Goal: Book appointment/travel/reservation

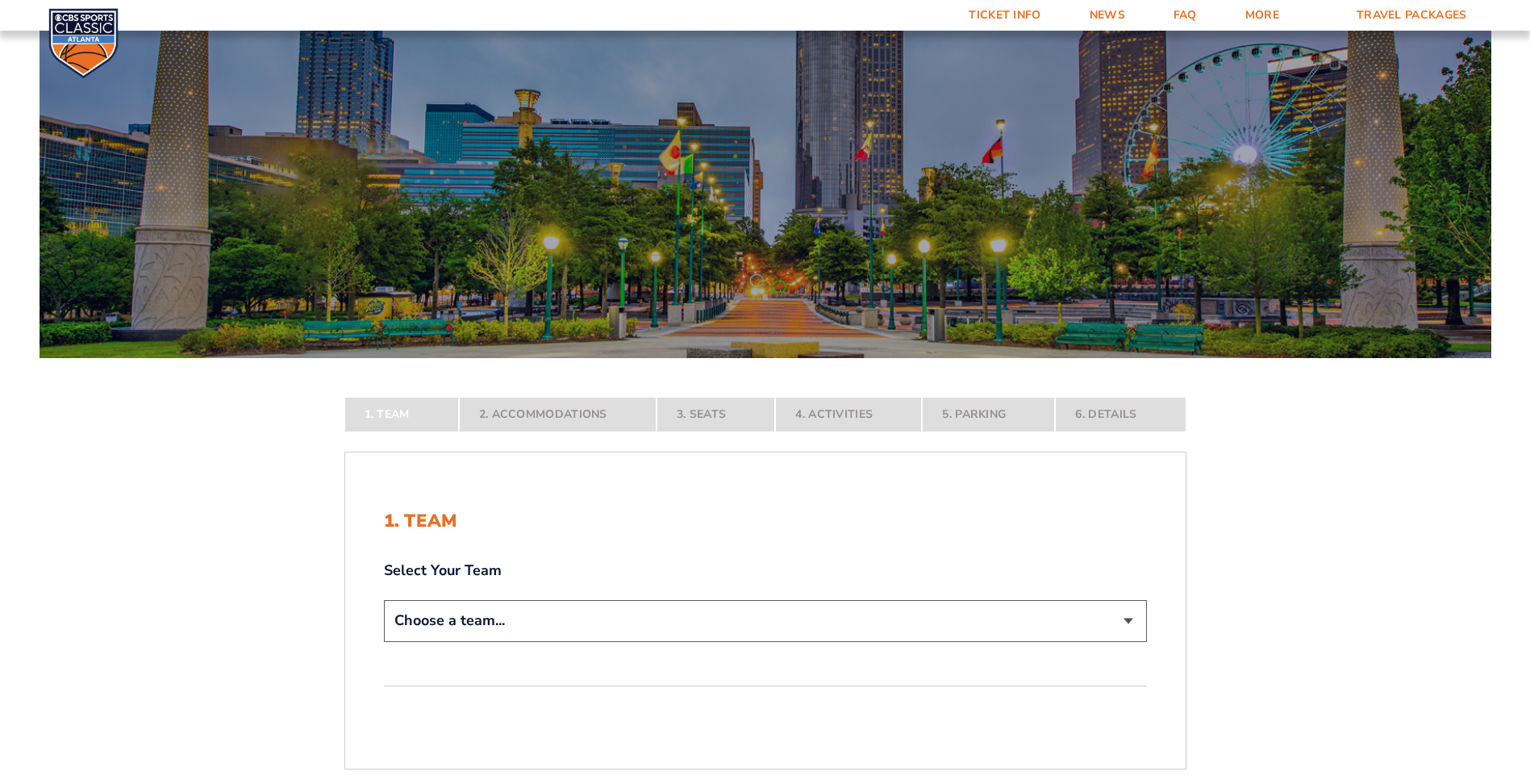
scroll to position [161, 0]
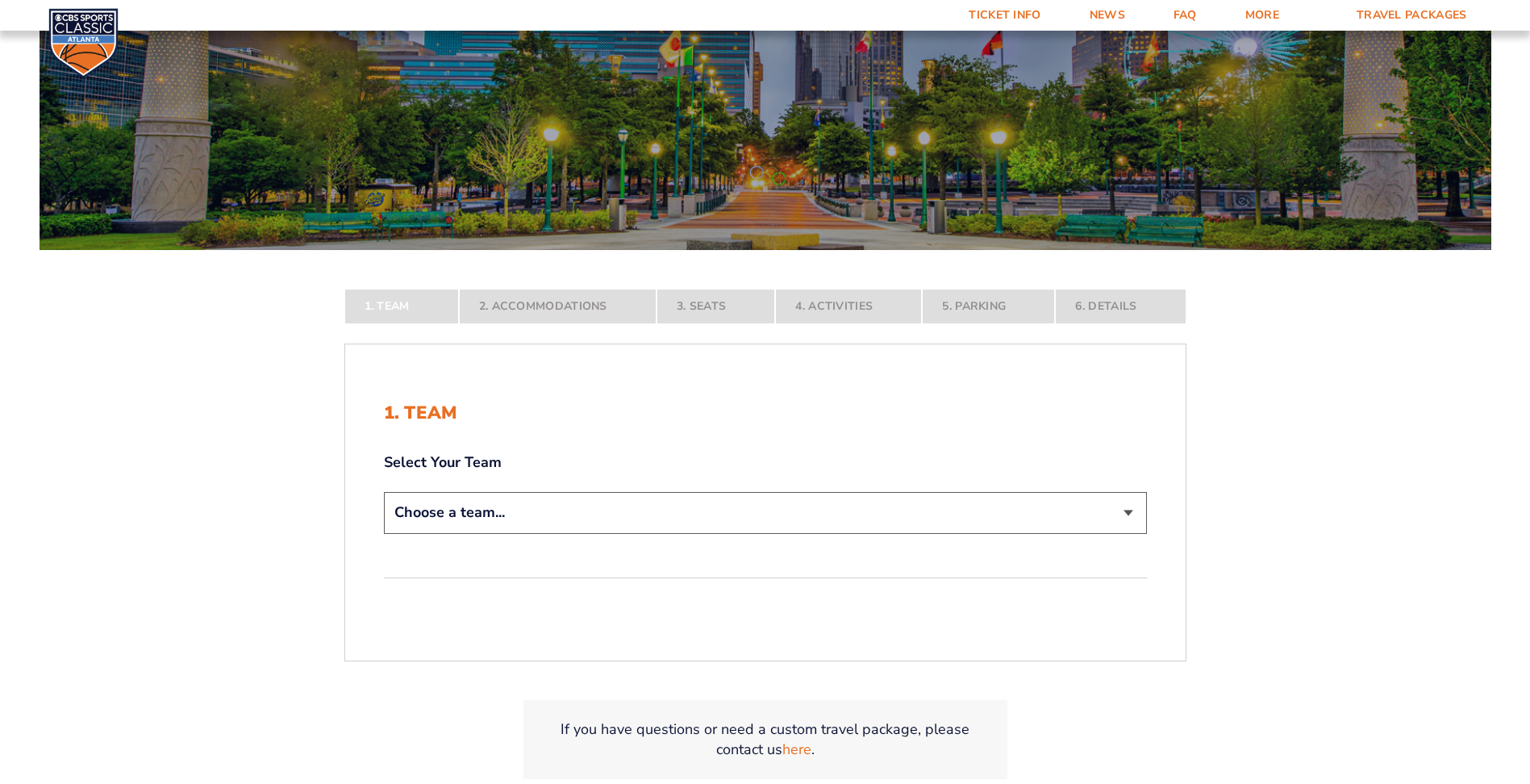
click at [1124, 513] on select "Choose a team... [US_STATE] Wildcats [US_STATE] State Buckeyes [US_STATE] Tar H…" at bounding box center [765, 512] width 763 height 41
select select "12756"
click at [384, 533] on select "Choose a team... [US_STATE] Wildcats [US_STATE] State Buckeyes [US_STATE] Tar H…" at bounding box center [765, 512] width 763 height 41
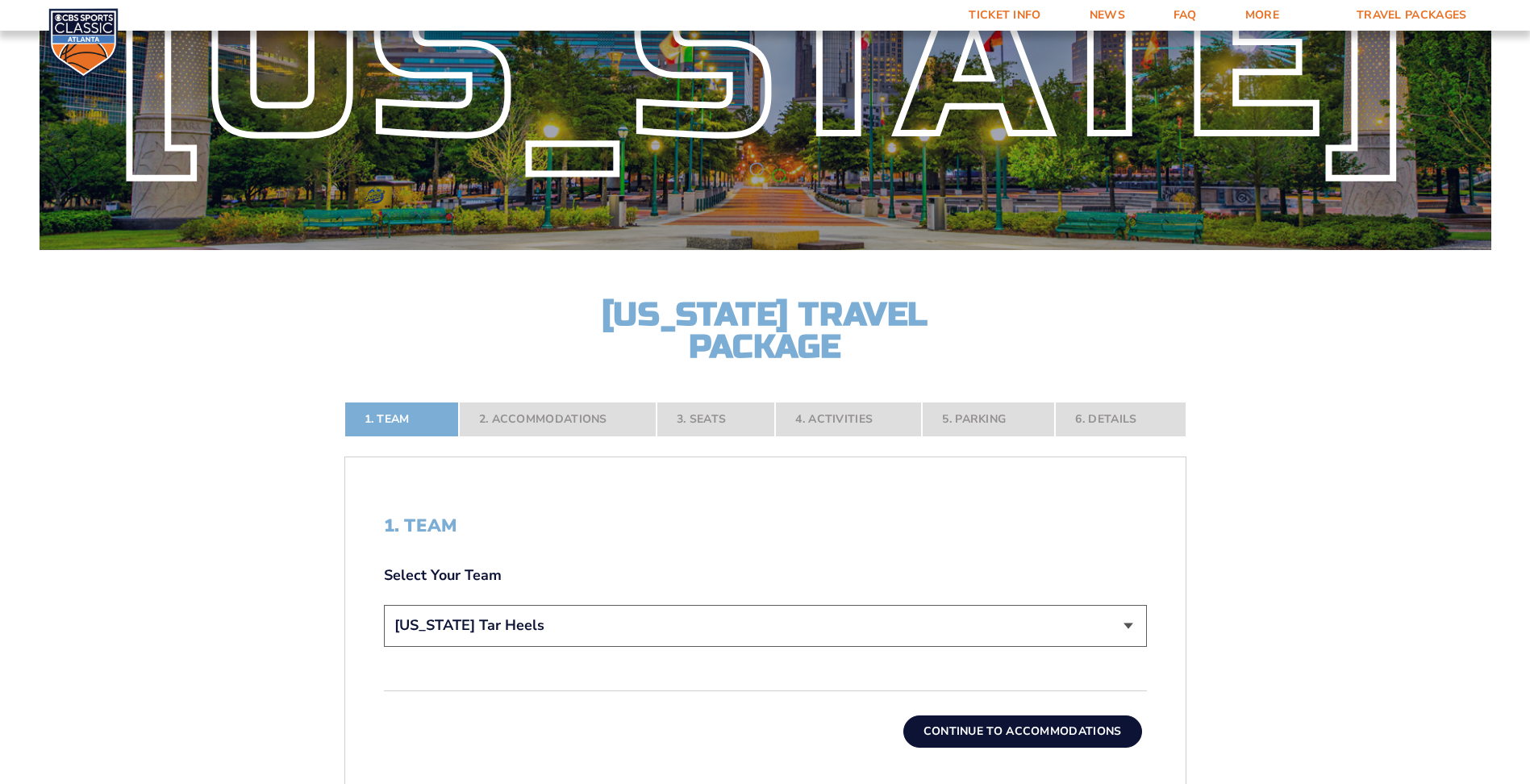
click at [1018, 733] on button "Continue To Accommodations" at bounding box center [1023, 731] width 239 height 32
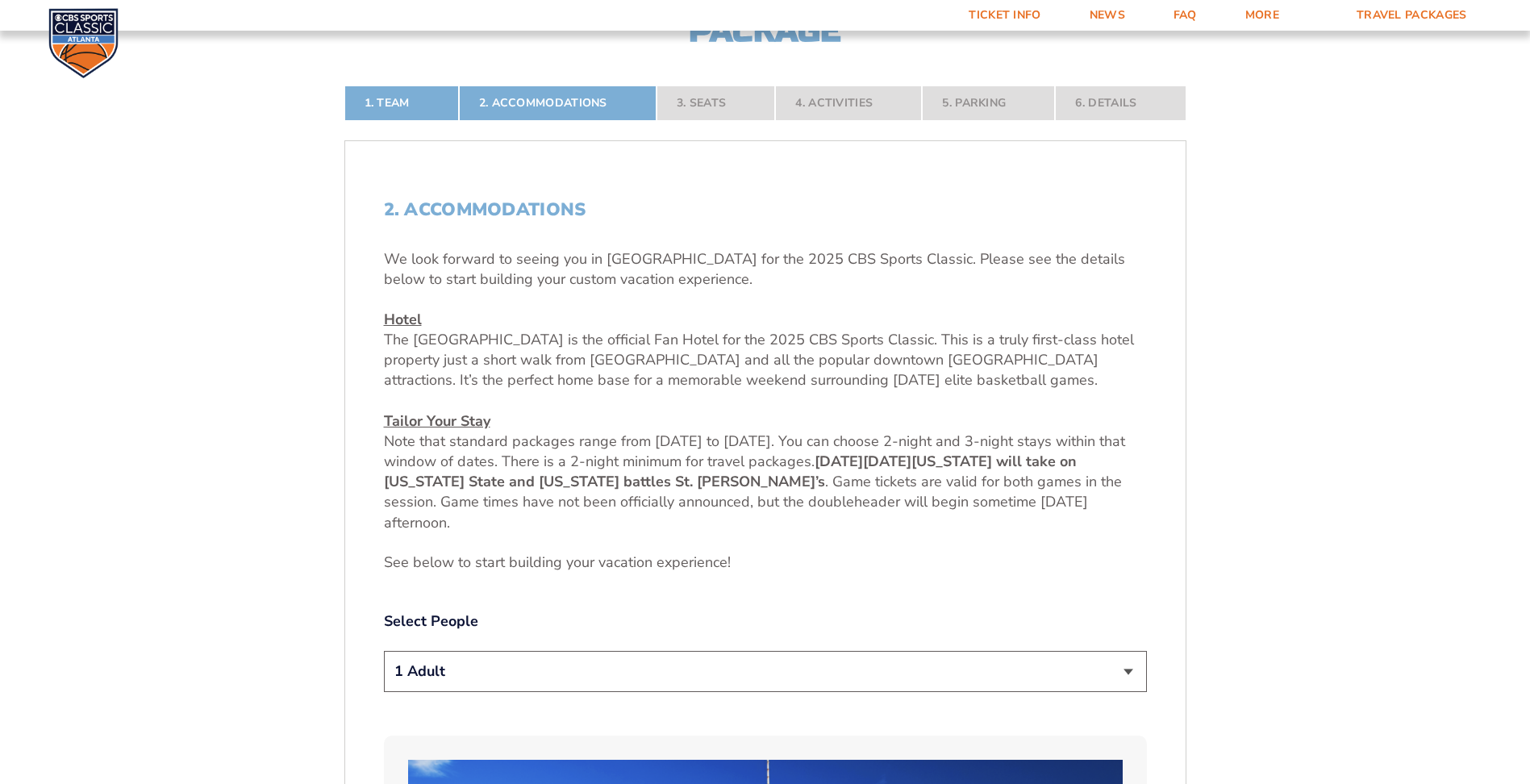
scroll to position [613, 0]
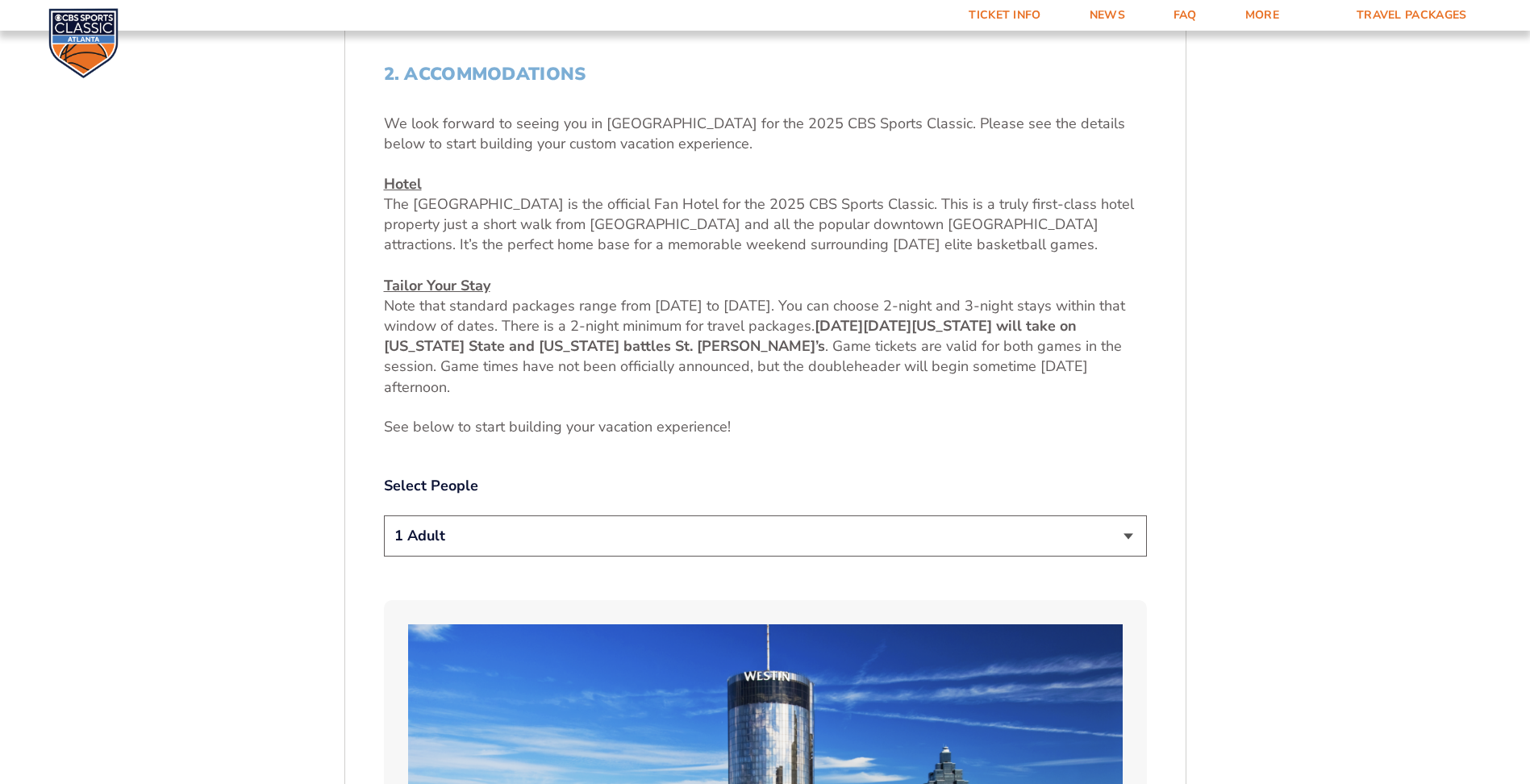
click at [524, 527] on select "1 Adult 2 Adults 3 Adults 4 Adults 2 Adults + 1 Child 2 Adults + 2 Children 2 A…" at bounding box center [765, 535] width 763 height 41
select select "2 Adults + 2 Children"
click at [384, 515] on select "1 Adult 2 Adults 3 Adults 4 Adults 2 Adults + 1 Child 2 Adults + 2 Children 2 A…" at bounding box center [765, 535] width 763 height 41
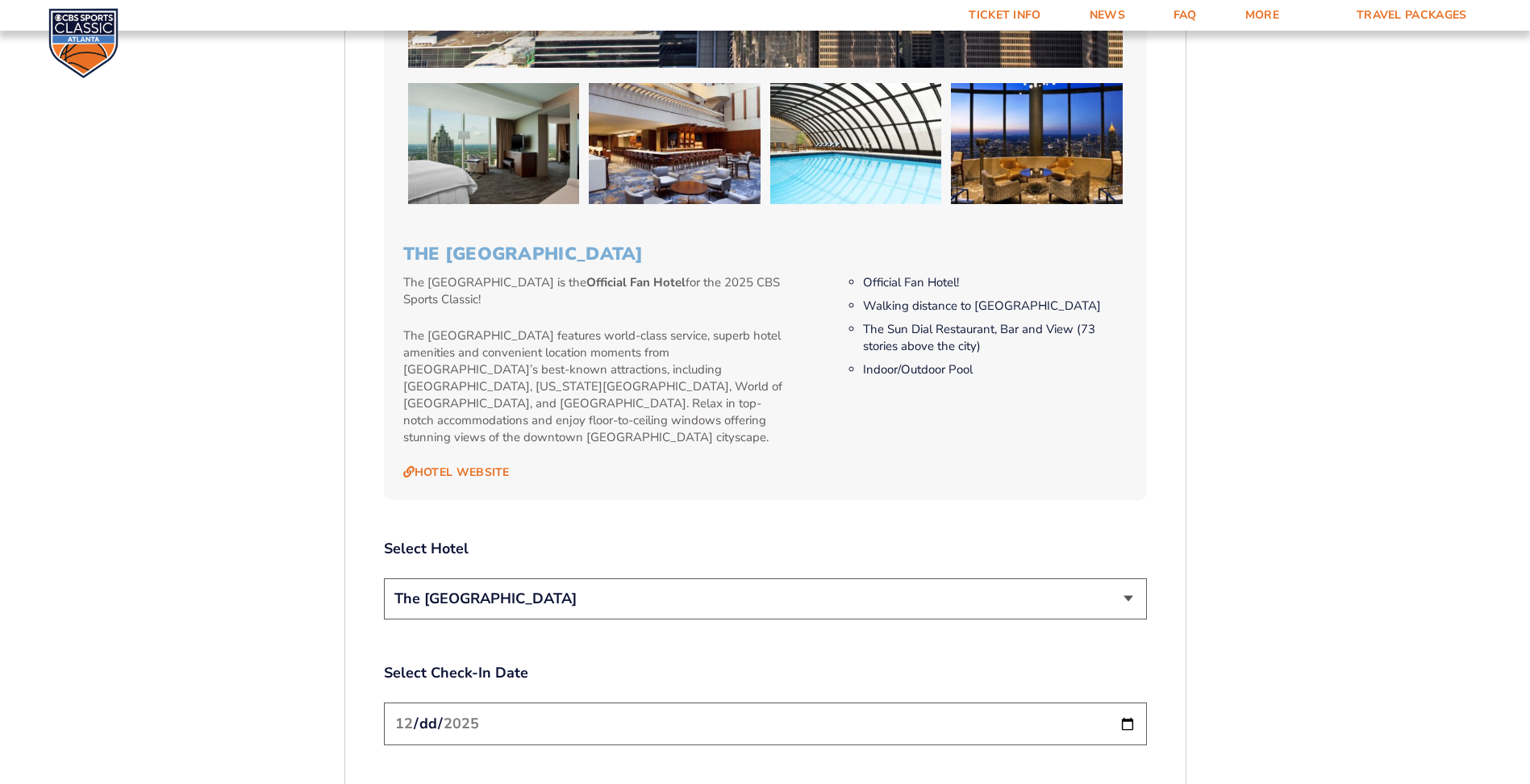
scroll to position [1661, 0]
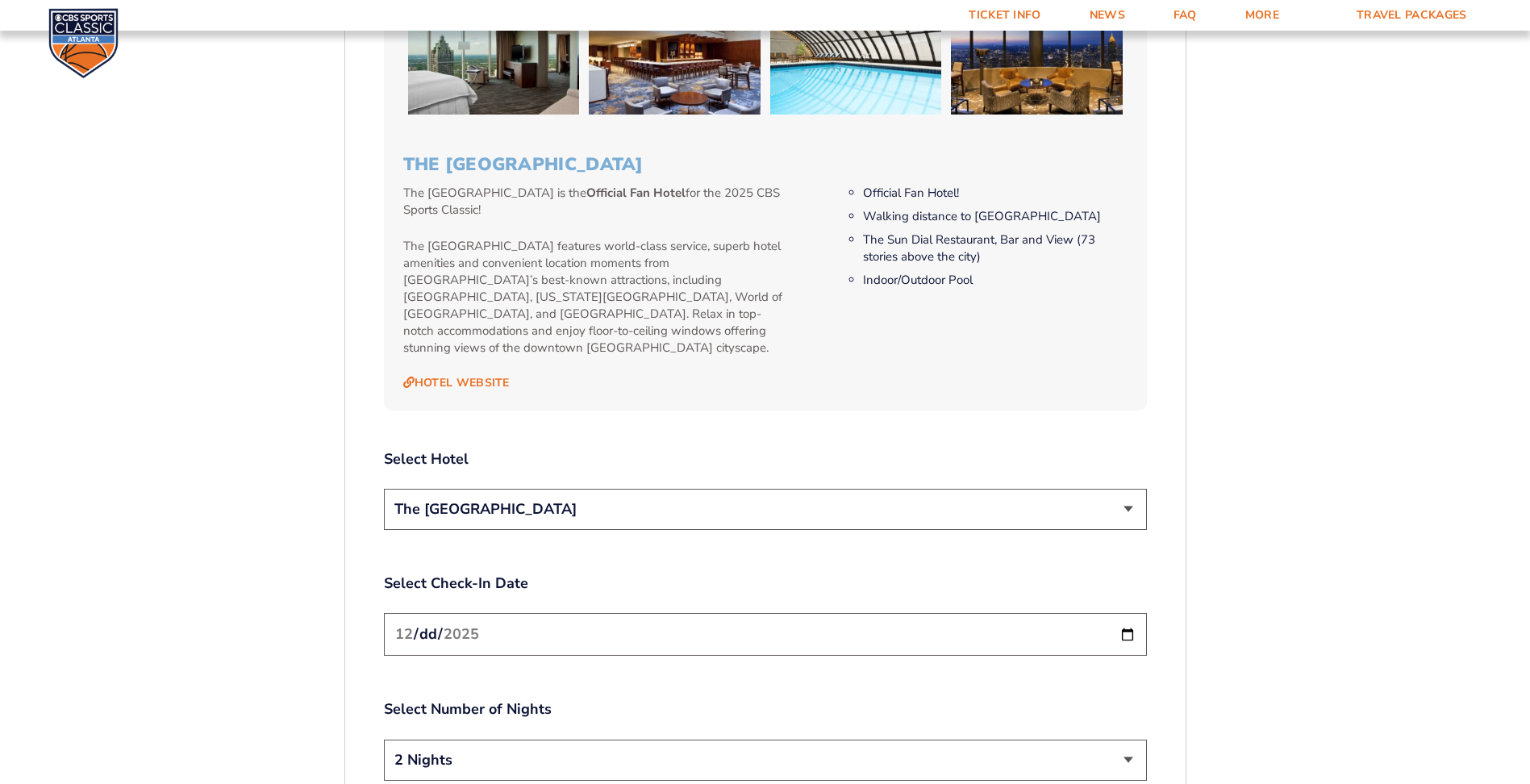
click at [1124, 488] on select "The [GEOGRAPHIC_DATA]" at bounding box center [765, 508] width 763 height 41
click at [1071, 510] on select "The [GEOGRAPHIC_DATA]" at bounding box center [765, 508] width 763 height 41
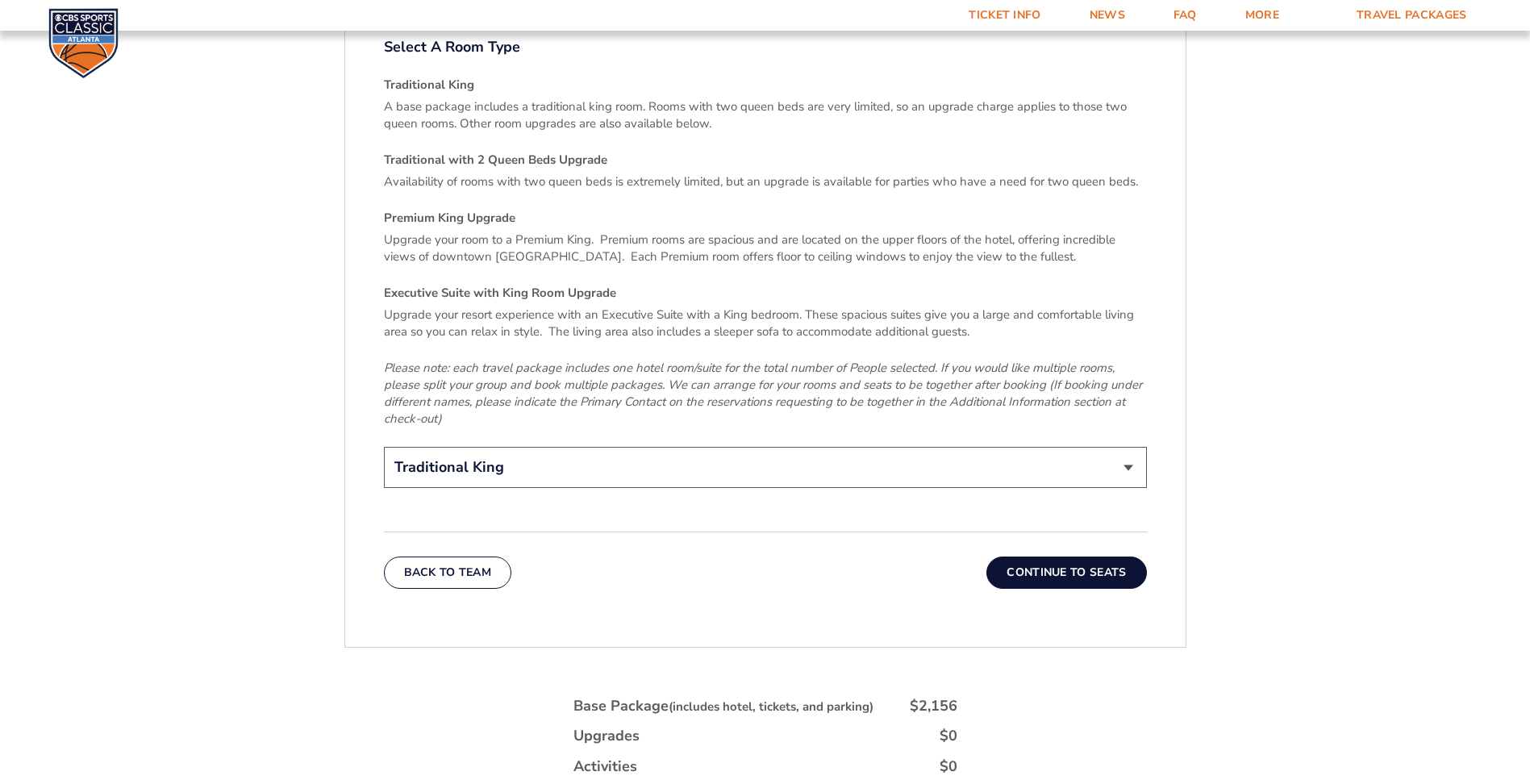
scroll to position [2628, 0]
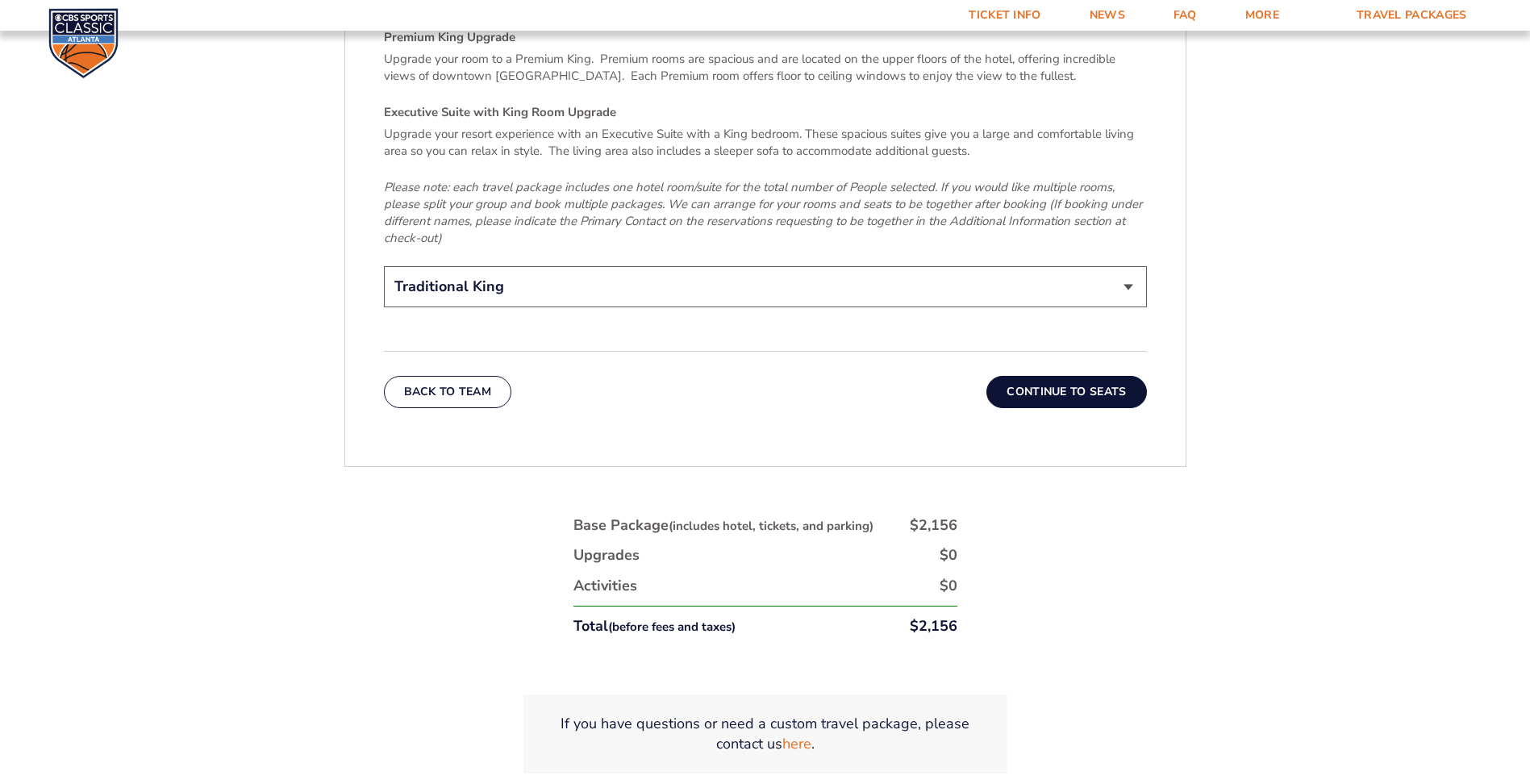
click at [1009, 376] on button "Continue To Seats" at bounding box center [1067, 392] width 159 height 32
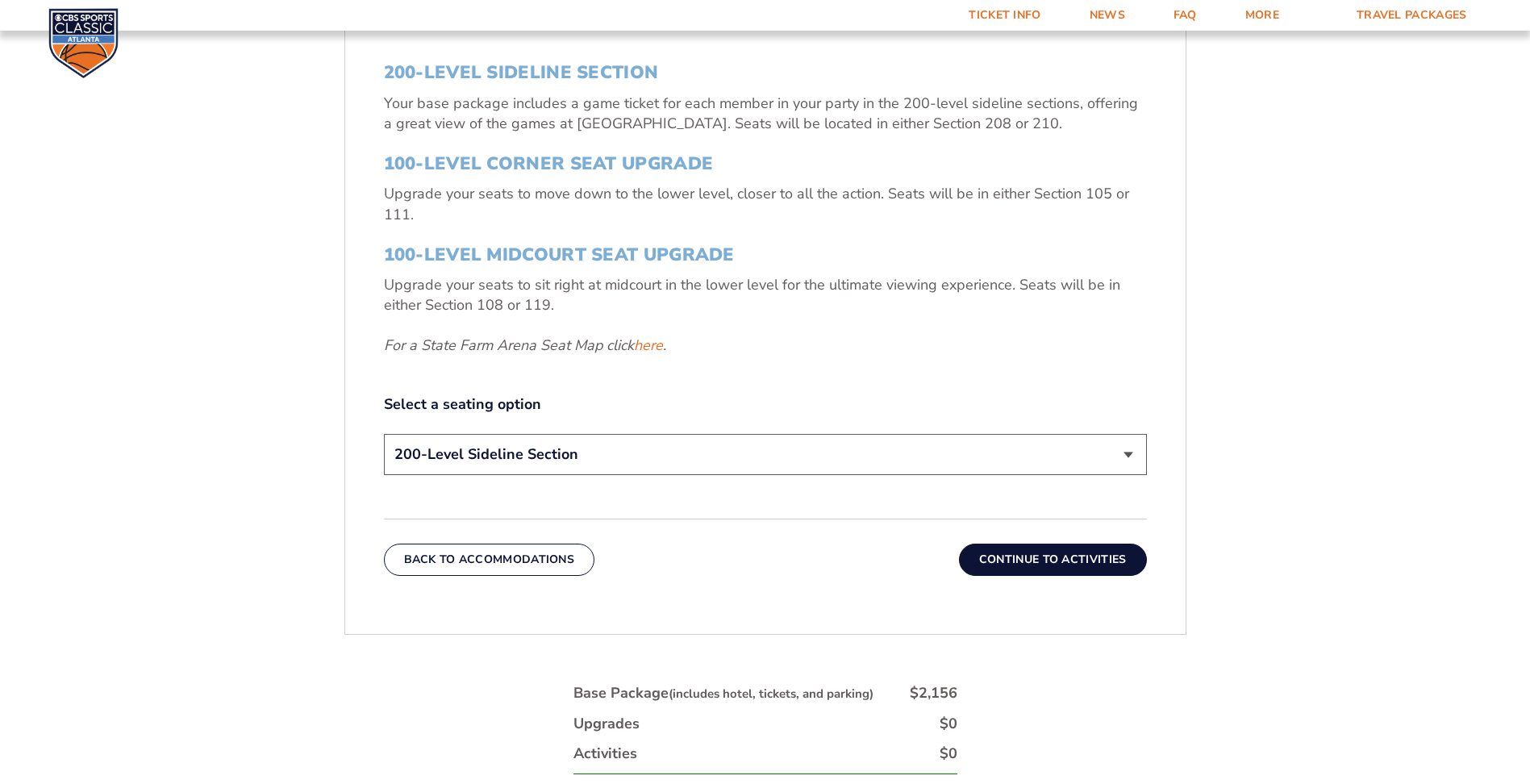
scroll to position [693, 0]
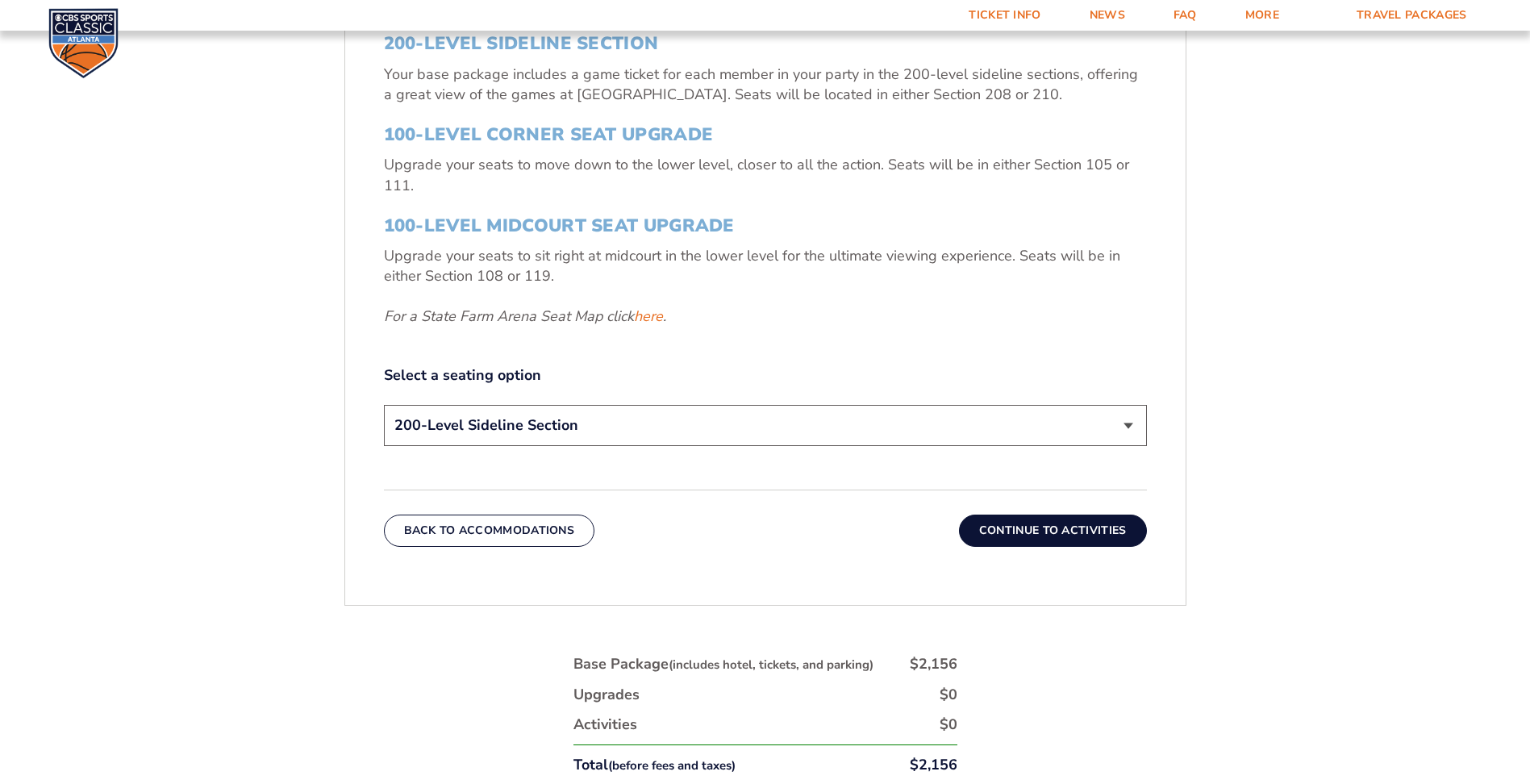
click at [1110, 424] on select "200-Level Sideline Section 100-Level Corner Seat Upgrade (+$120 per person) 100…" at bounding box center [765, 424] width 763 height 41
click at [384, 404] on select "200-Level Sideline Section 100-Level Corner Seat Upgrade (+$120 per person) 100…" at bounding box center [765, 424] width 763 height 41
click at [1071, 529] on button "Continue To Activities" at bounding box center [1053, 530] width 188 height 32
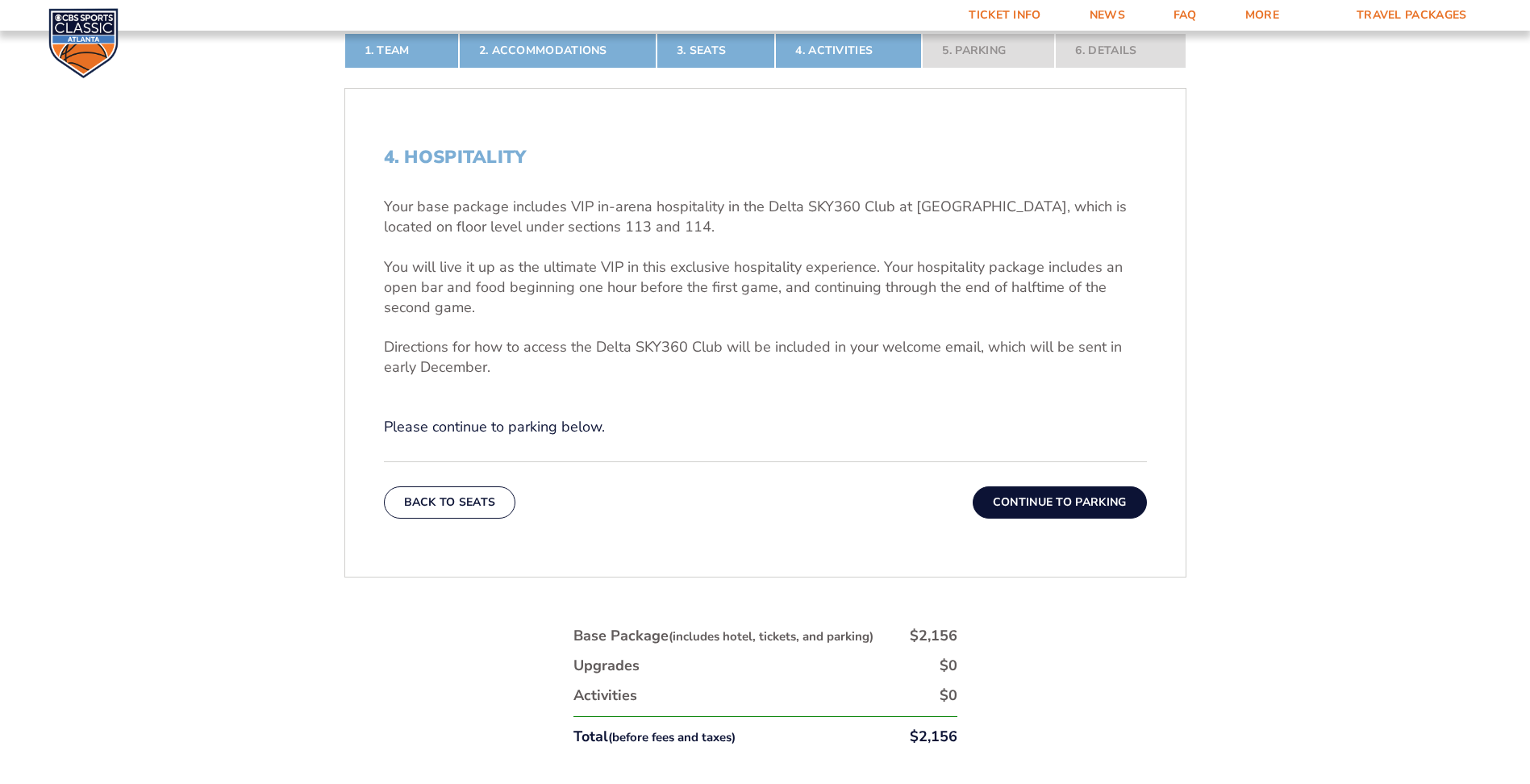
scroll to position [451, 0]
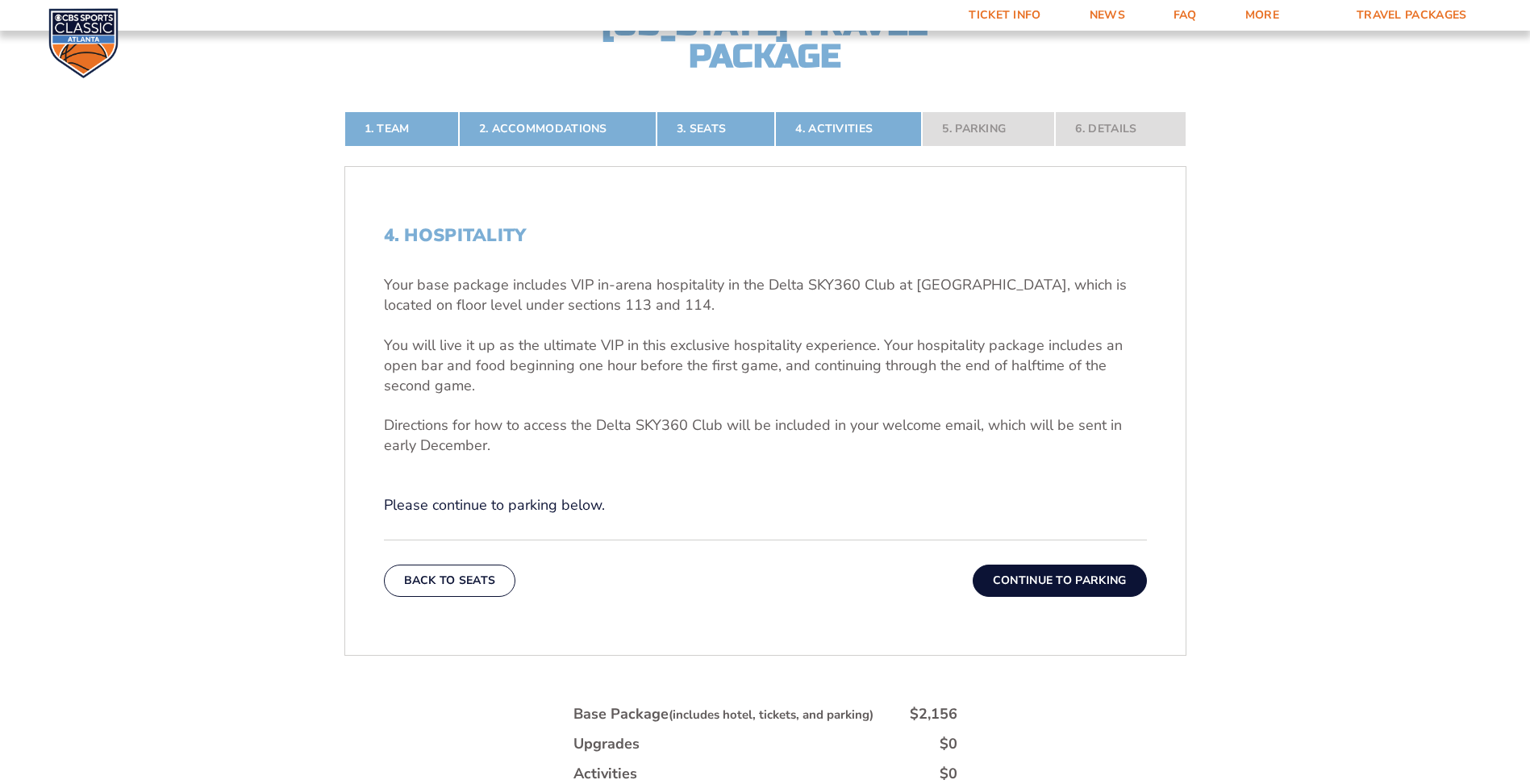
click at [1060, 578] on button "Continue To Parking" at bounding box center [1060, 580] width 174 height 32
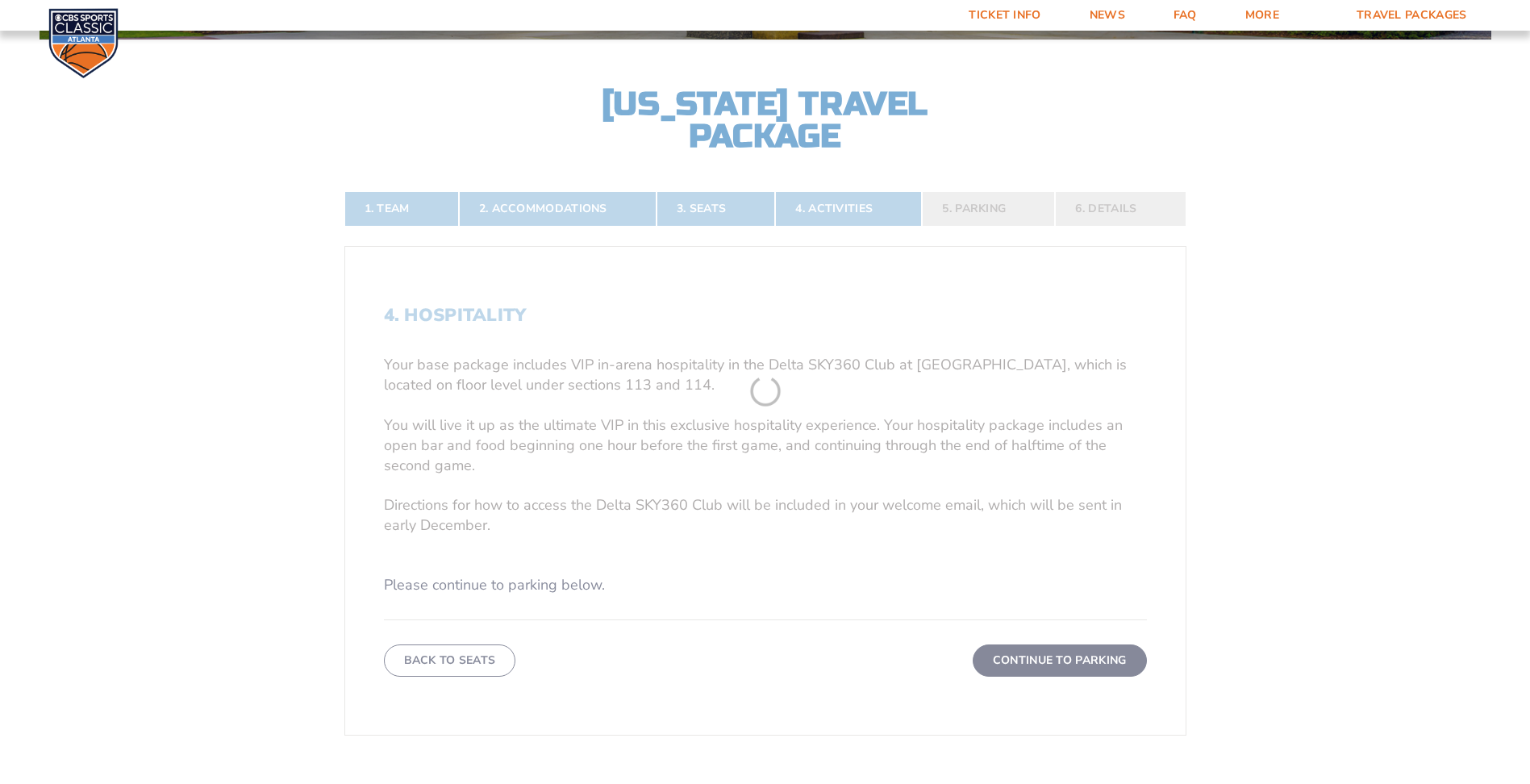
scroll to position [371, 0]
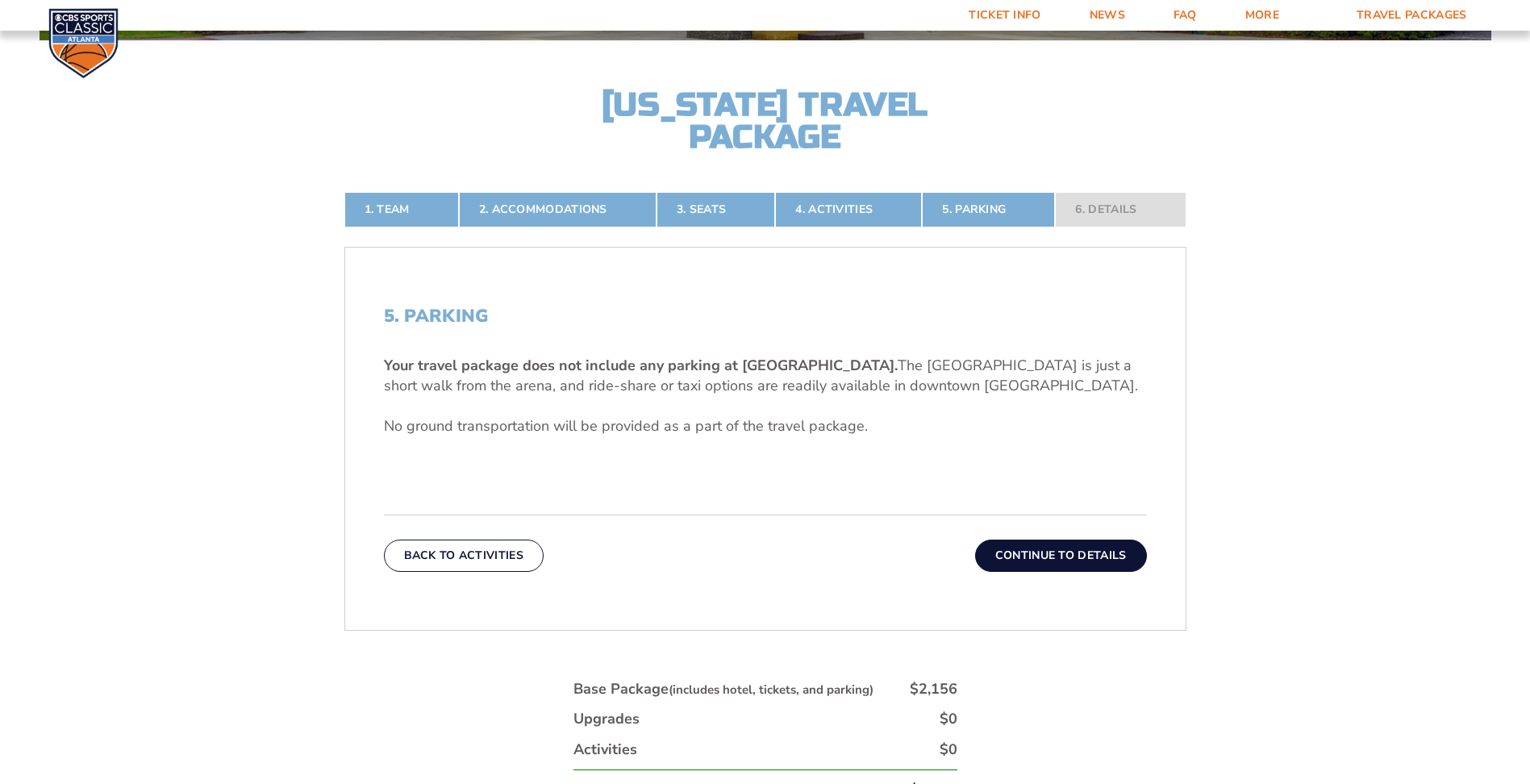
click at [998, 553] on button "Continue To Details" at bounding box center [1061, 555] width 171 height 32
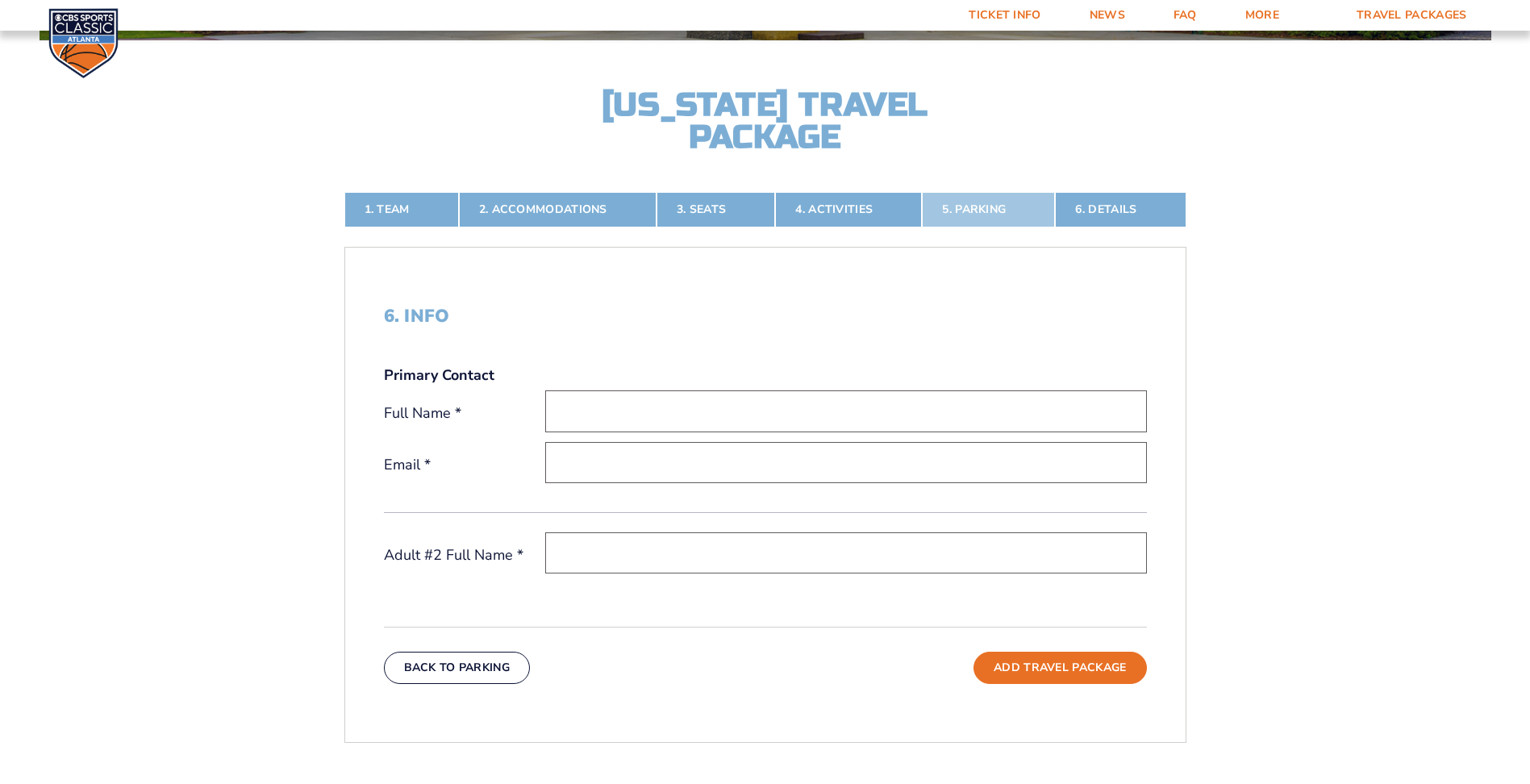
click at [974, 207] on link "5. Parking" at bounding box center [989, 210] width 134 height 36
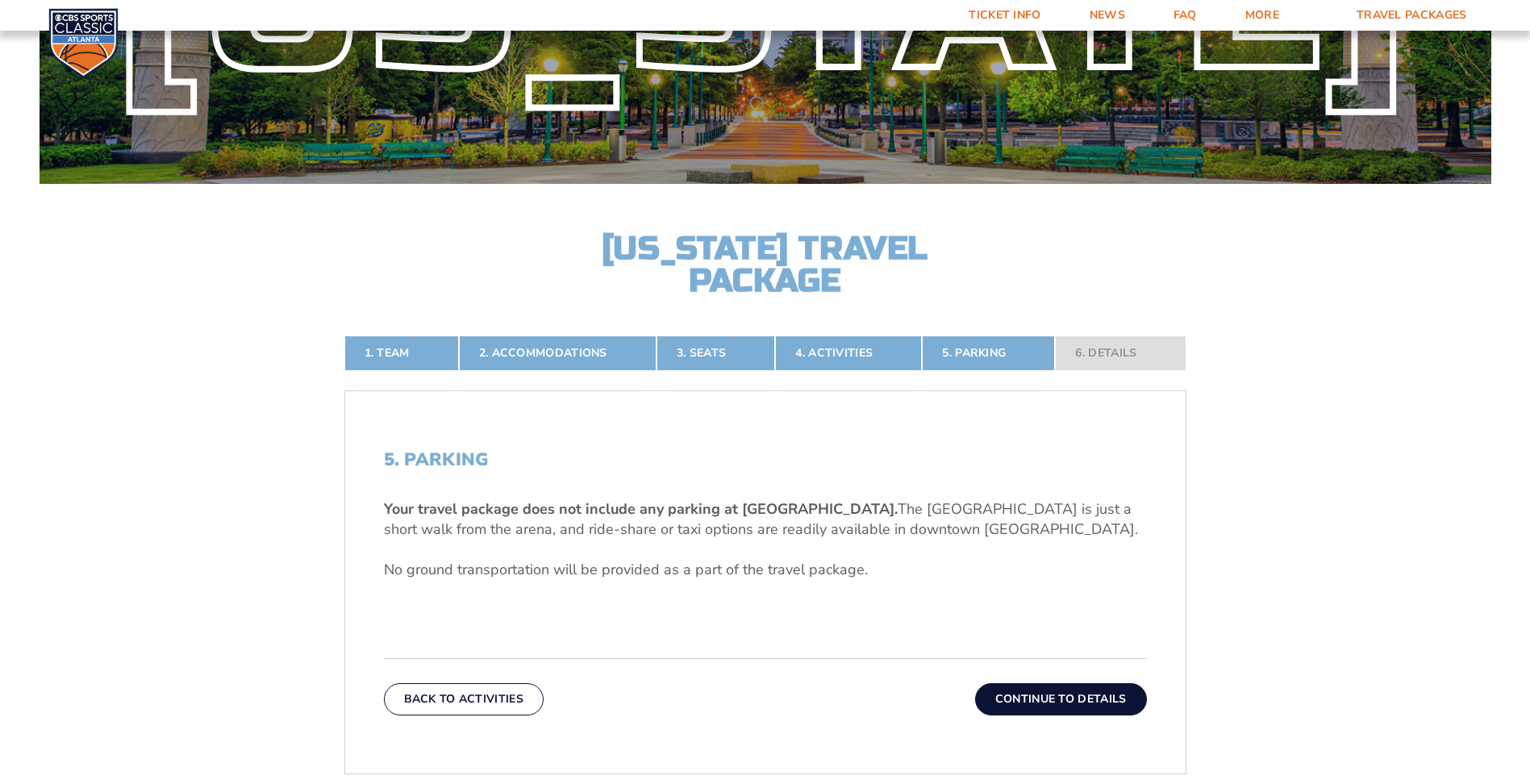
scroll to position [209, 0]
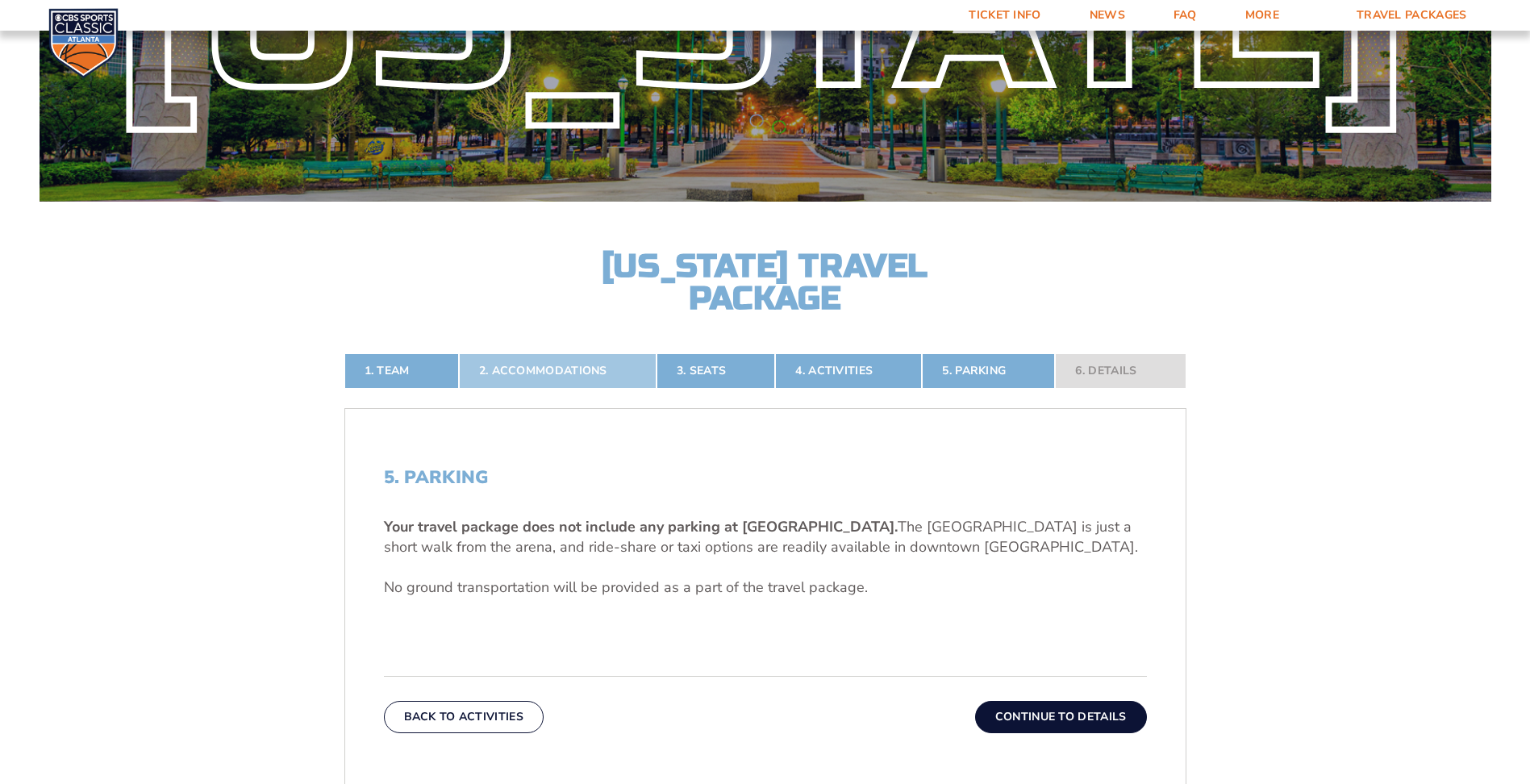
click at [490, 366] on link "2. Accommodations" at bounding box center [557, 371] width 197 height 36
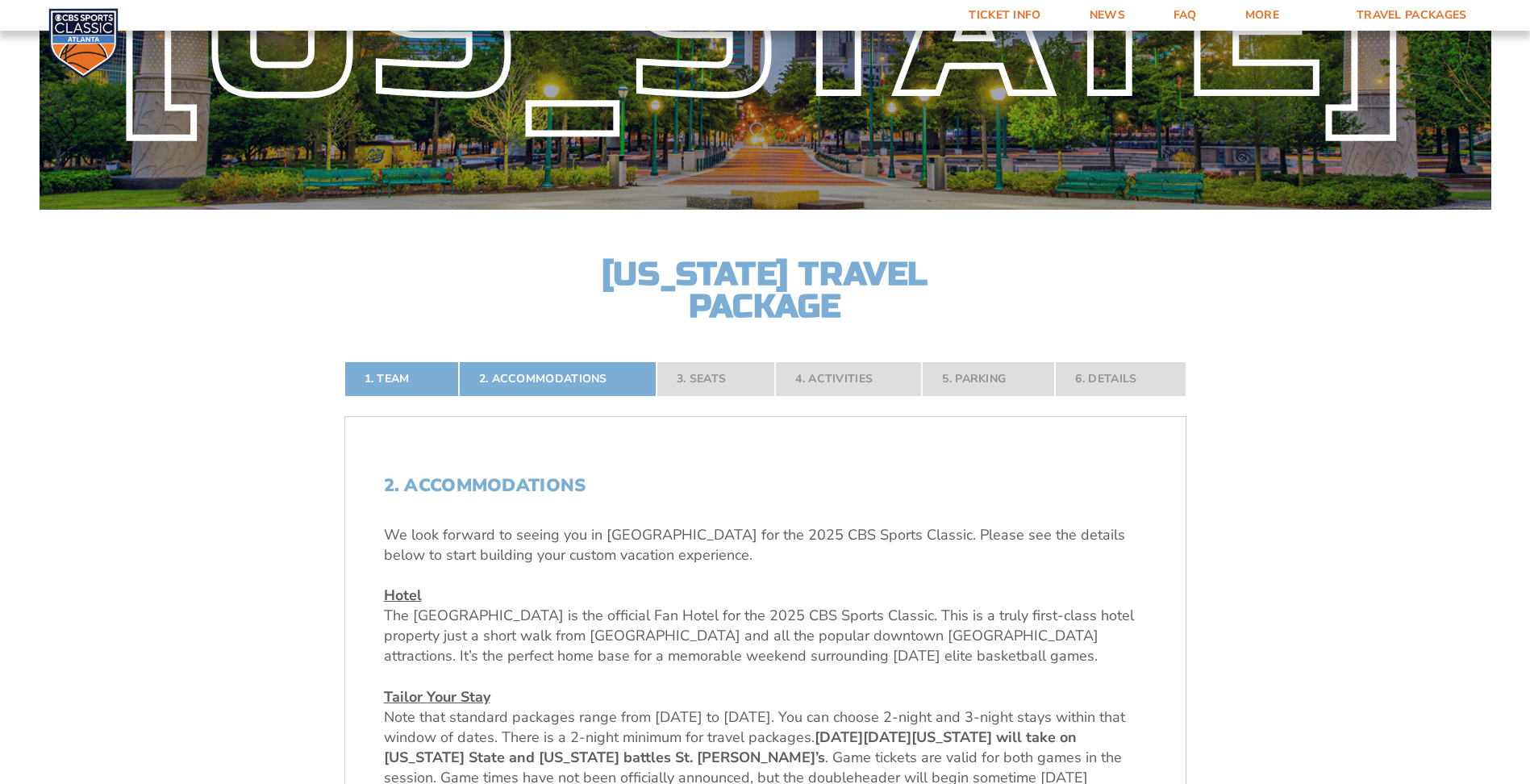
scroll to position [0, 0]
